Goal: Task Accomplishment & Management: Manage account settings

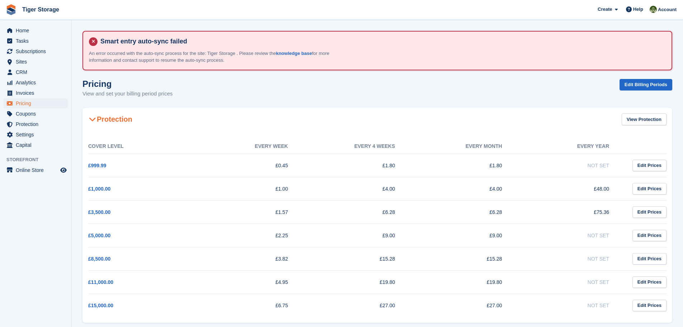
scroll to position [41, 0]
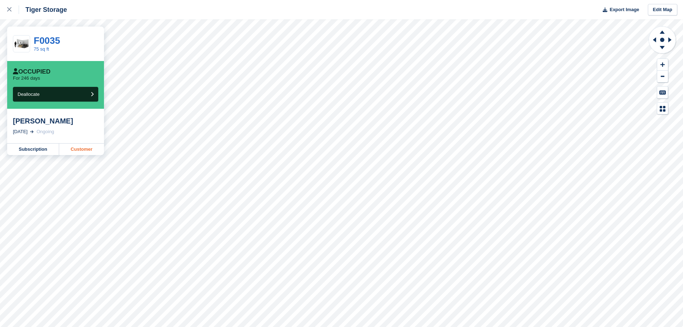
click at [89, 150] on link "Customer" at bounding box center [81, 148] width 45 height 11
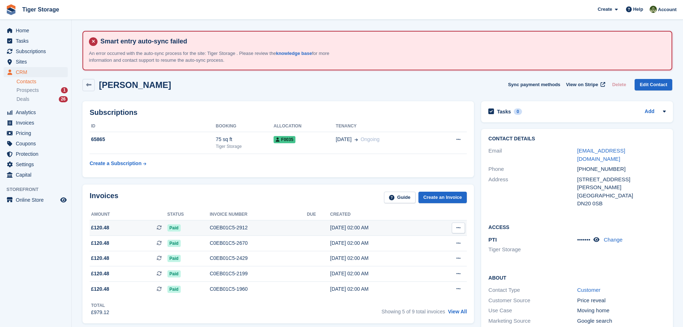
click at [225, 229] on div "C0EB01C5-2912" at bounding box center [258, 228] width 97 height 8
